Goal: Information Seeking & Learning: Learn about a topic

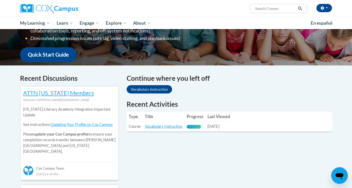
scroll to position [119, 0]
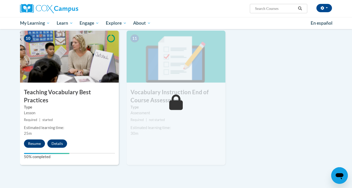
scroll to position [544, 0]
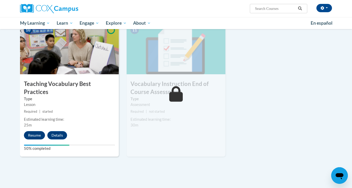
click at [42, 131] on button "Resume" at bounding box center [34, 135] width 21 height 8
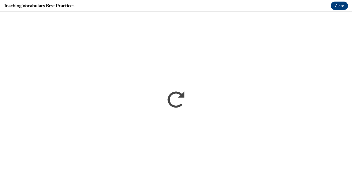
scroll to position [0, 0]
